Goal: Navigation & Orientation: Go to known website

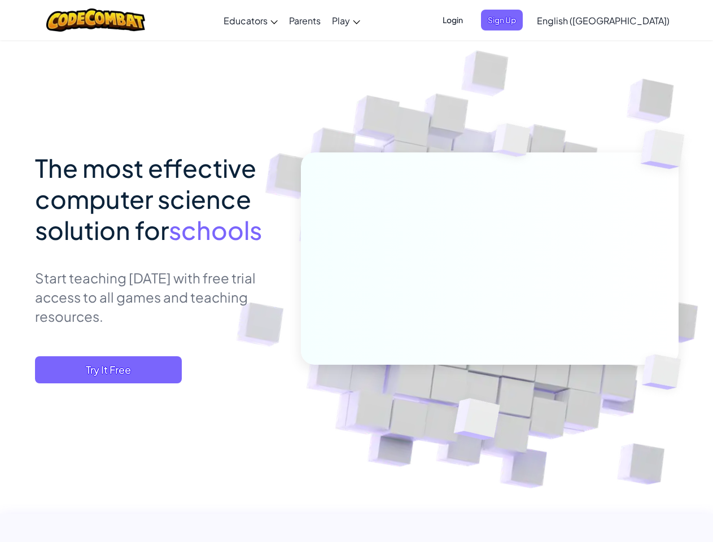
click at [470, 20] on span "Login" at bounding box center [453, 20] width 34 height 21
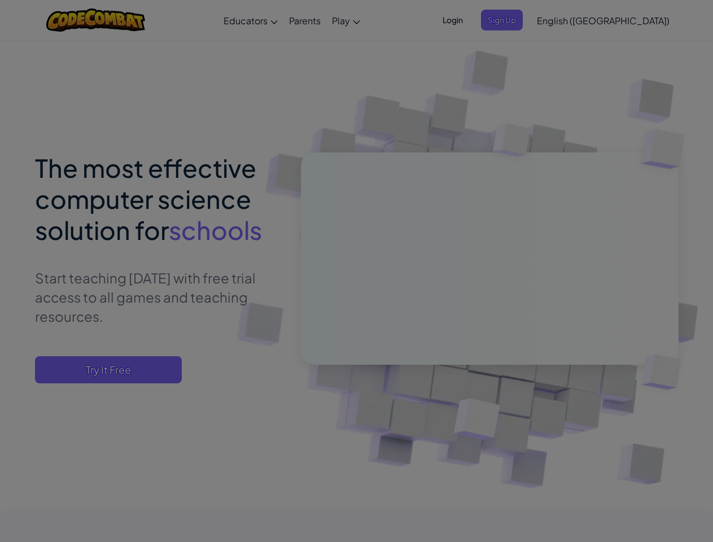
click at [520, 20] on div at bounding box center [356, 271] width 713 height 542
click at [0, 0] on div "Log In Unknown Error Email or Username : Forgot your password? Password : Log I…" at bounding box center [0, 0] width 0 height 0
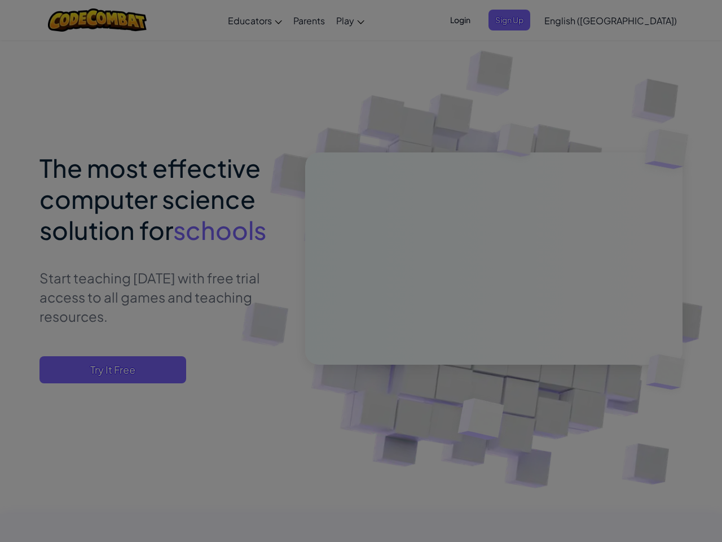
click at [571, 20] on div "Log In Unknown Error Email or Username : Forgot your password? Password : Log I…" at bounding box center [361, 271] width 722 height 542
click at [631, 20] on div at bounding box center [361, 271] width 722 height 542
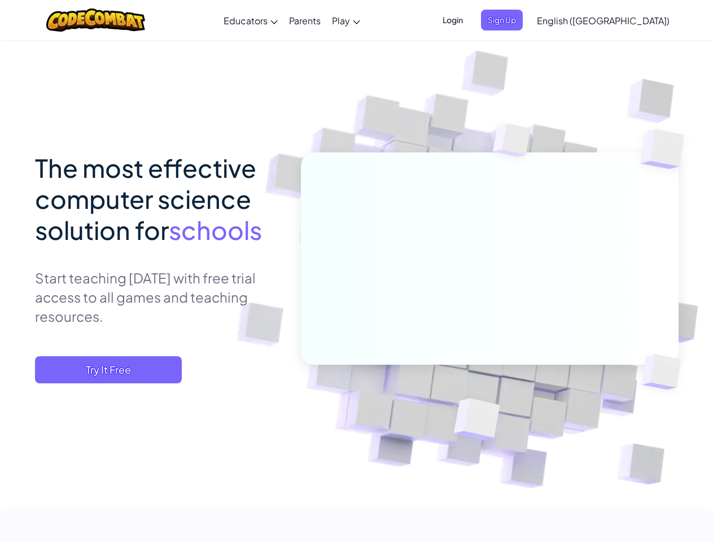
click at [108, 370] on span "Try It Free" at bounding box center [108, 369] width 147 height 27
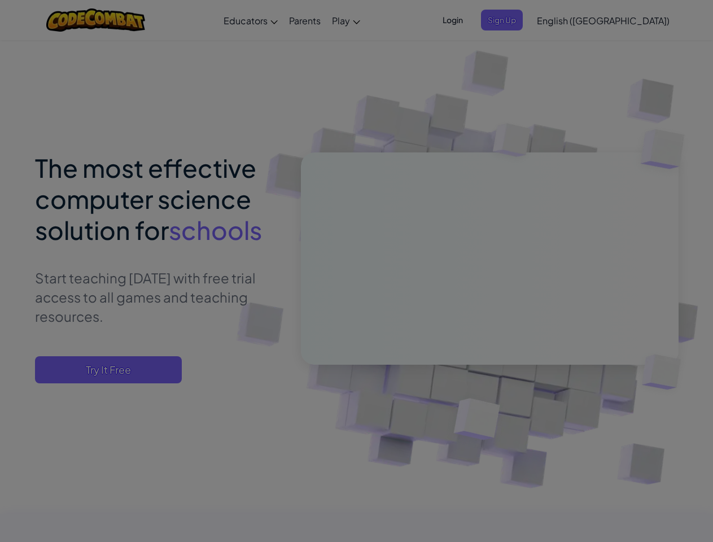
click at [0, 0] on div "Create Teacher Account First Name Last Name Email Address Password 4 to 64 char…" at bounding box center [0, 0] width 0 height 0
